Goal: Information Seeking & Learning: Learn about a topic

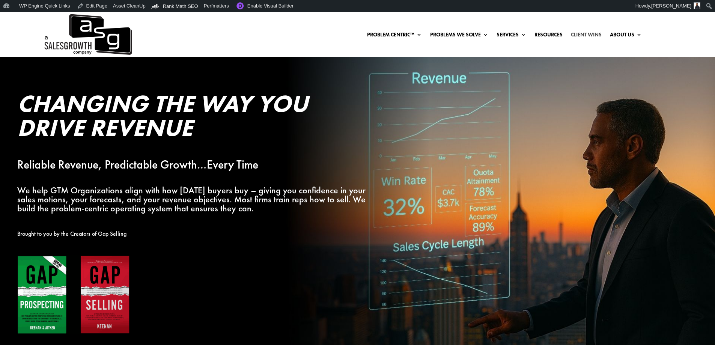
click at [579, 36] on link "Client Wins" at bounding box center [586, 36] width 31 height 8
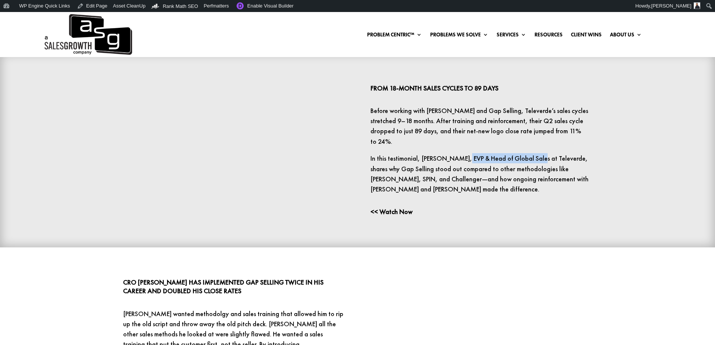
drag, startPoint x: 457, startPoint y: 148, endPoint x: 533, endPoint y: 145, distance: 76.2
click at [533, 153] on p "In this testimonial, Alicia Rasta, EVP & Head of Global Sales at Televerde, sha…" at bounding box center [481, 173] width 222 height 41
copy p "EVP & Head of Global Sales"
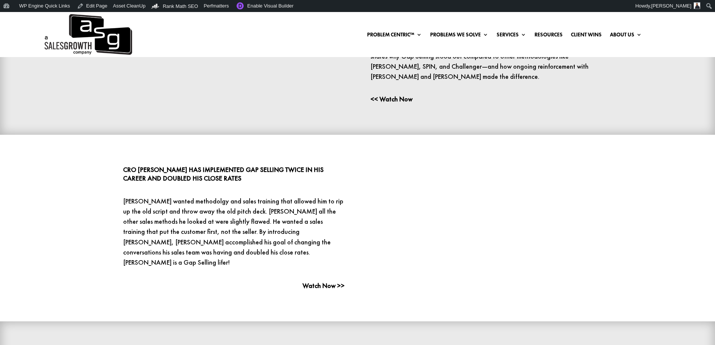
scroll to position [638, 0]
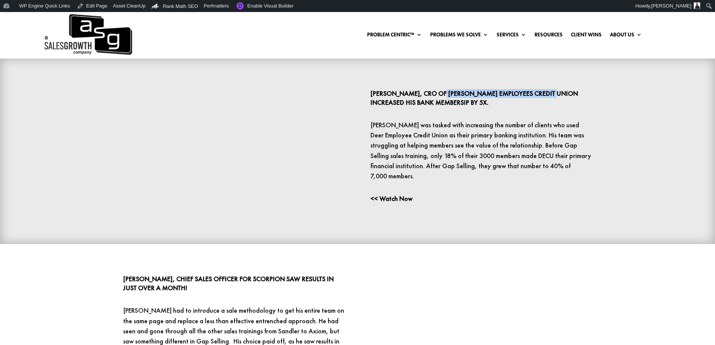
drag, startPoint x: 448, startPoint y: 81, endPoint x: 560, endPoint y: 82, distance: 111.8
click at [560, 89] on p "Ryan Cannady, CRO of John Deer Employees Credit Union Increased his bank member…" at bounding box center [481, 98] width 222 height 18
copy p "John Deer Employees Credit Union"
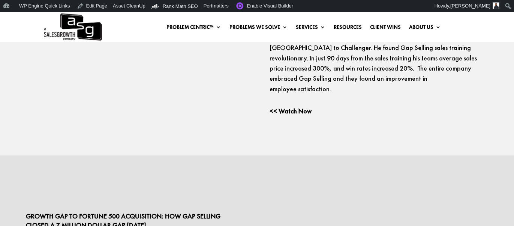
scroll to position [1331, 0]
